Goal: Task Accomplishment & Management: Manage account settings

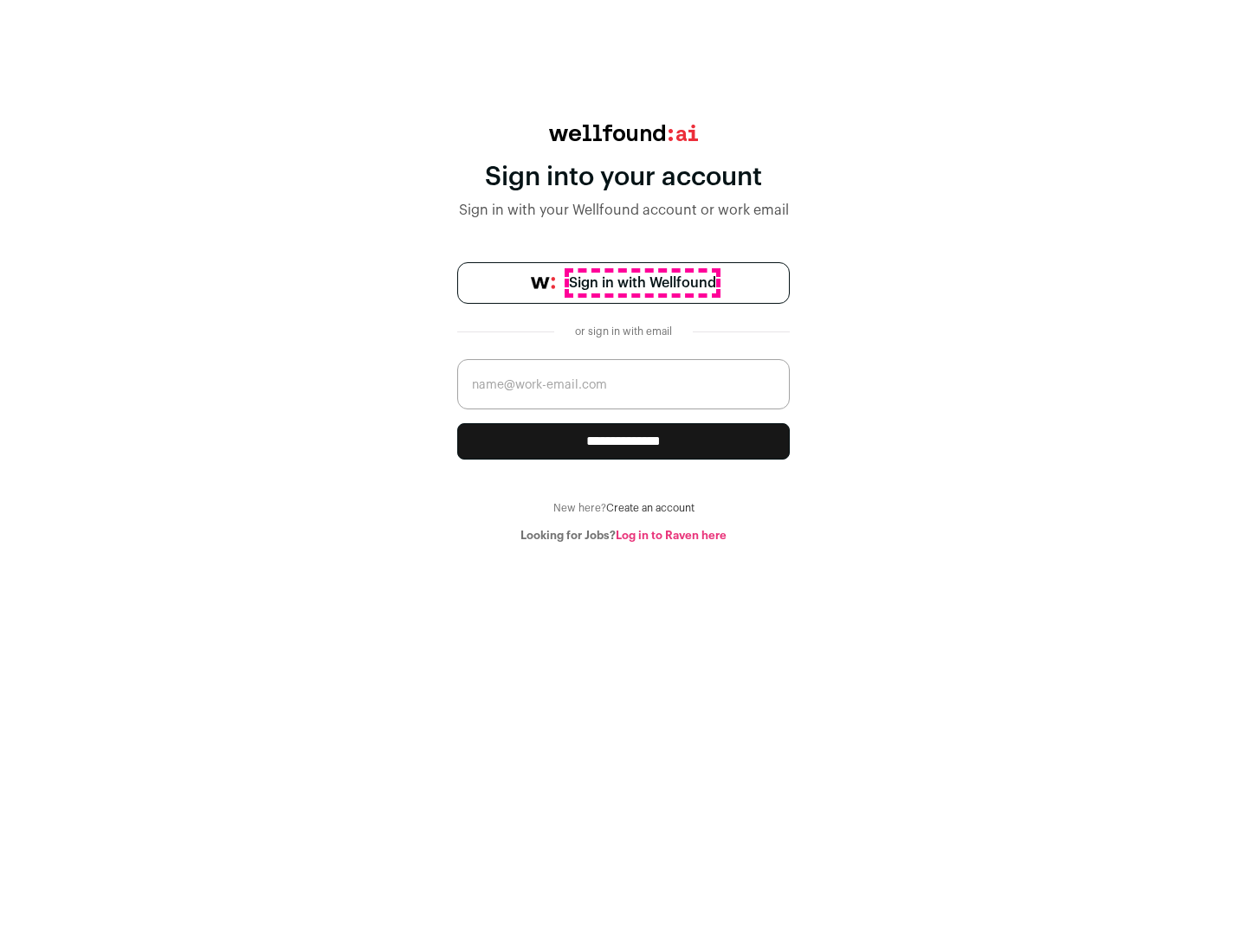
click at [641, 283] on span "Sign in with Wellfound" at bounding box center [642, 282] width 148 height 21
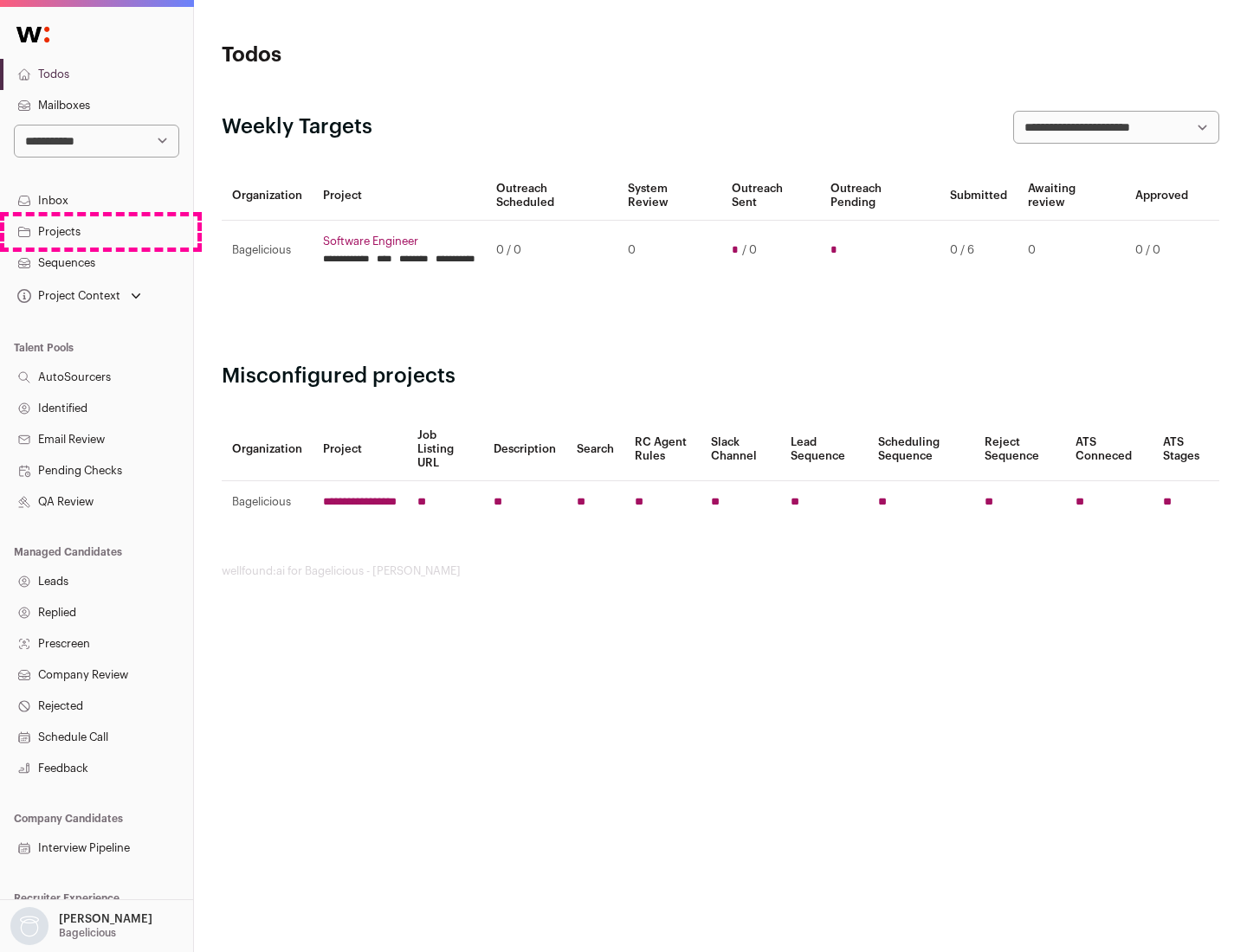
click at [96, 231] on link "Projects" at bounding box center [97, 232] width 193 height 31
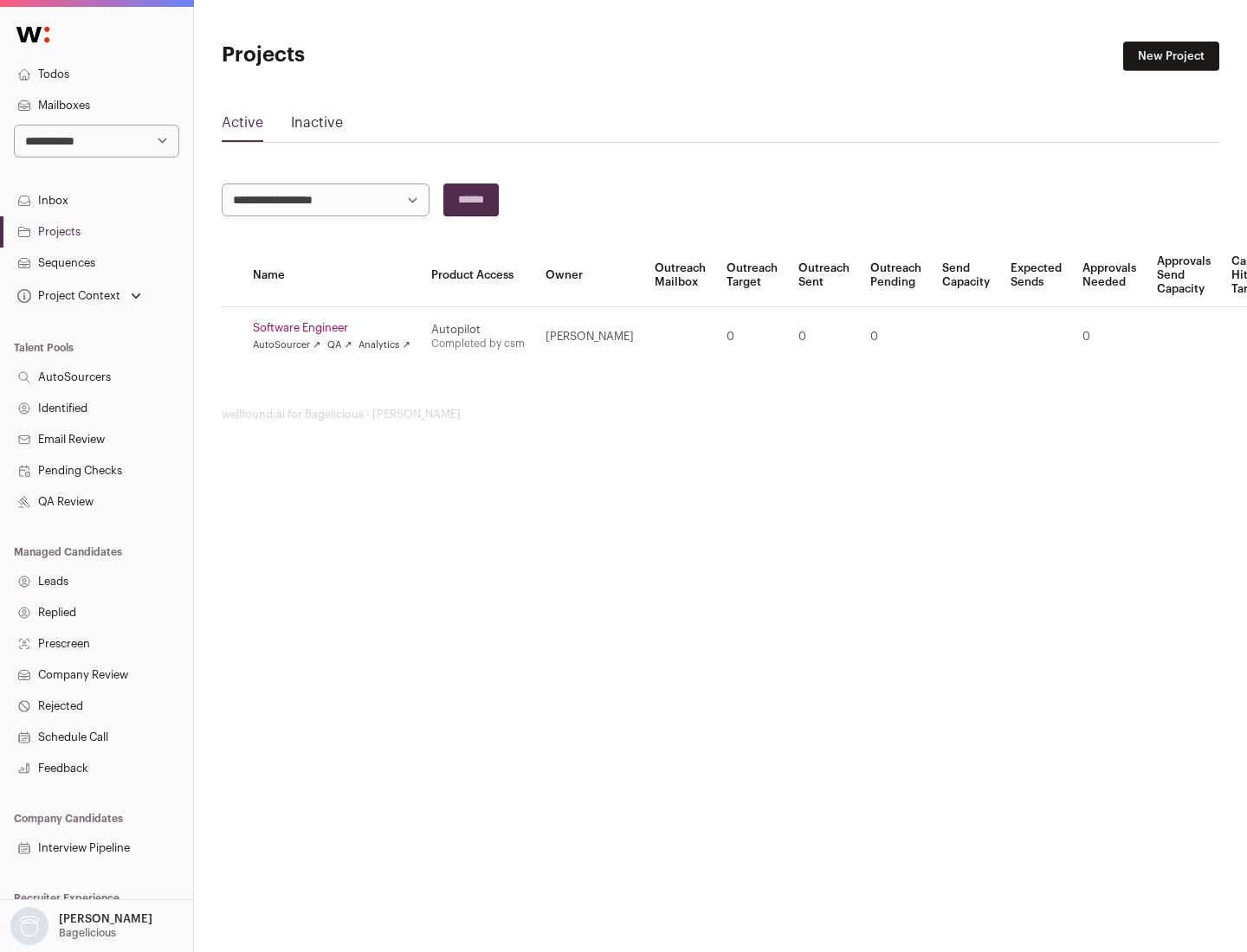
click at [337, 328] on link "Software Engineer" at bounding box center [332, 328] width 158 height 14
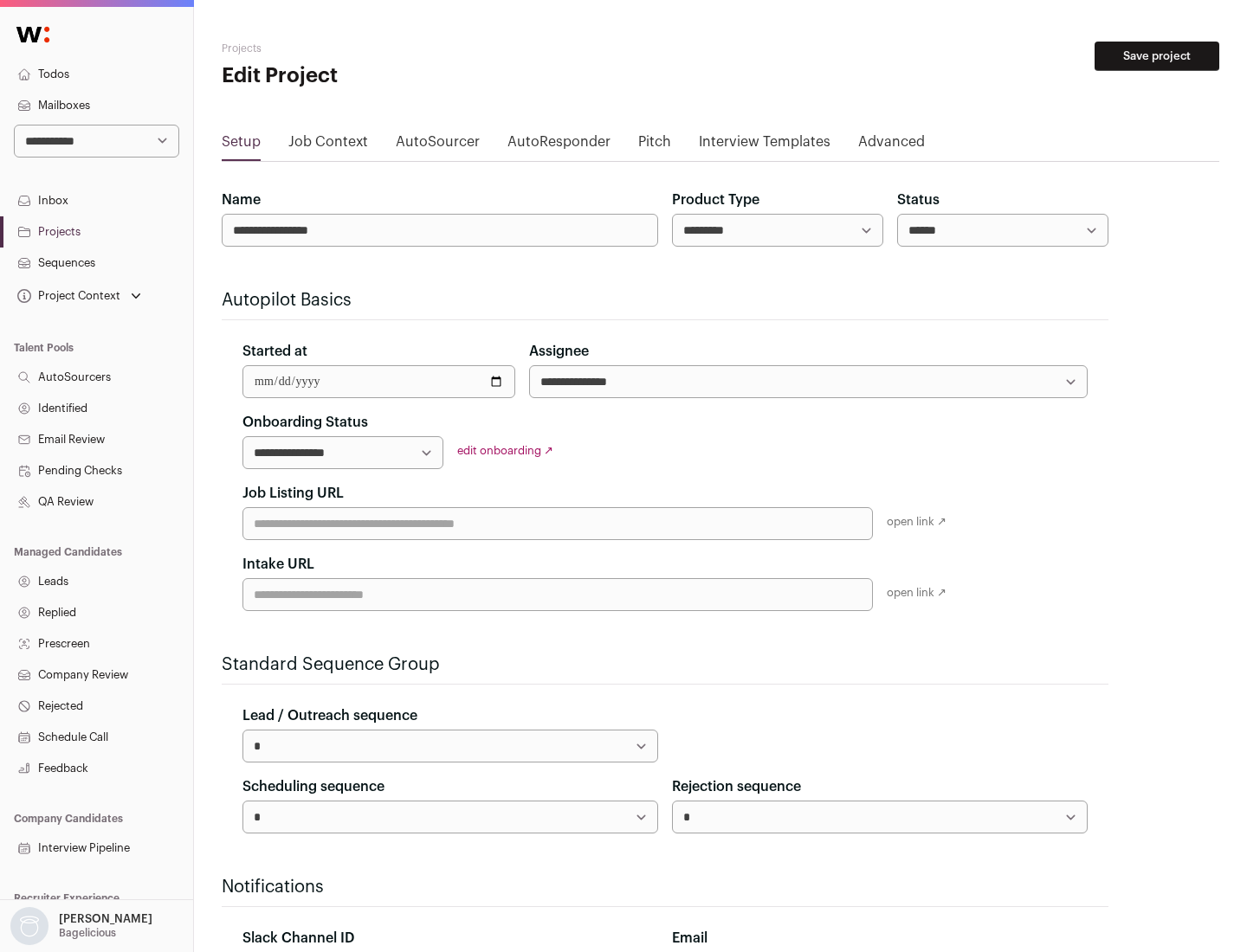
click at [1157, 56] on button "Save project" at bounding box center [1156, 56] width 125 height 29
